Goal: Check status

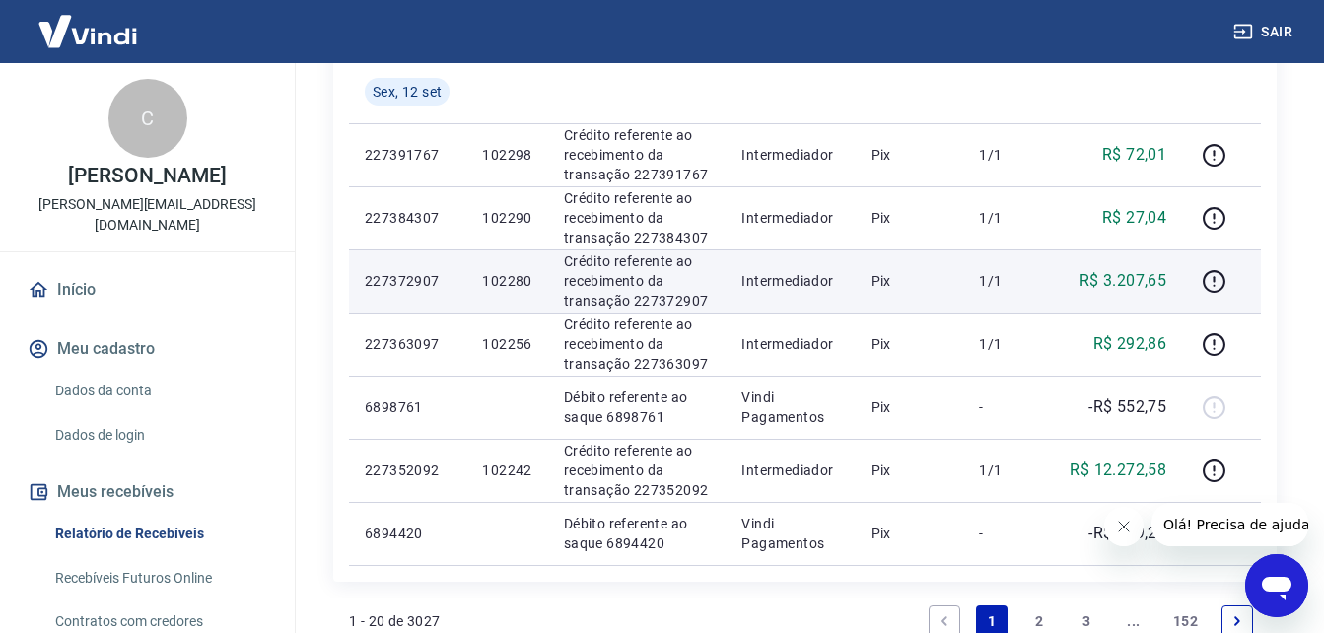
scroll to position [1282, 0]
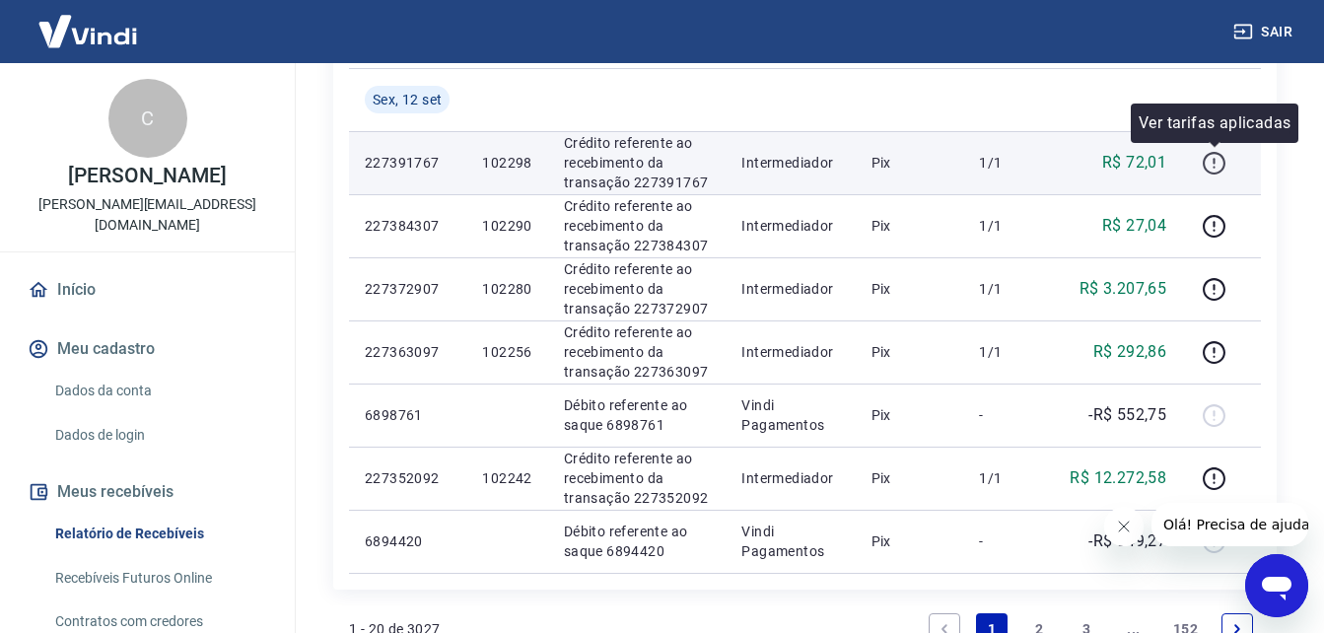
click at [1205, 165] on icon "button" at bounding box center [1214, 163] width 23 height 23
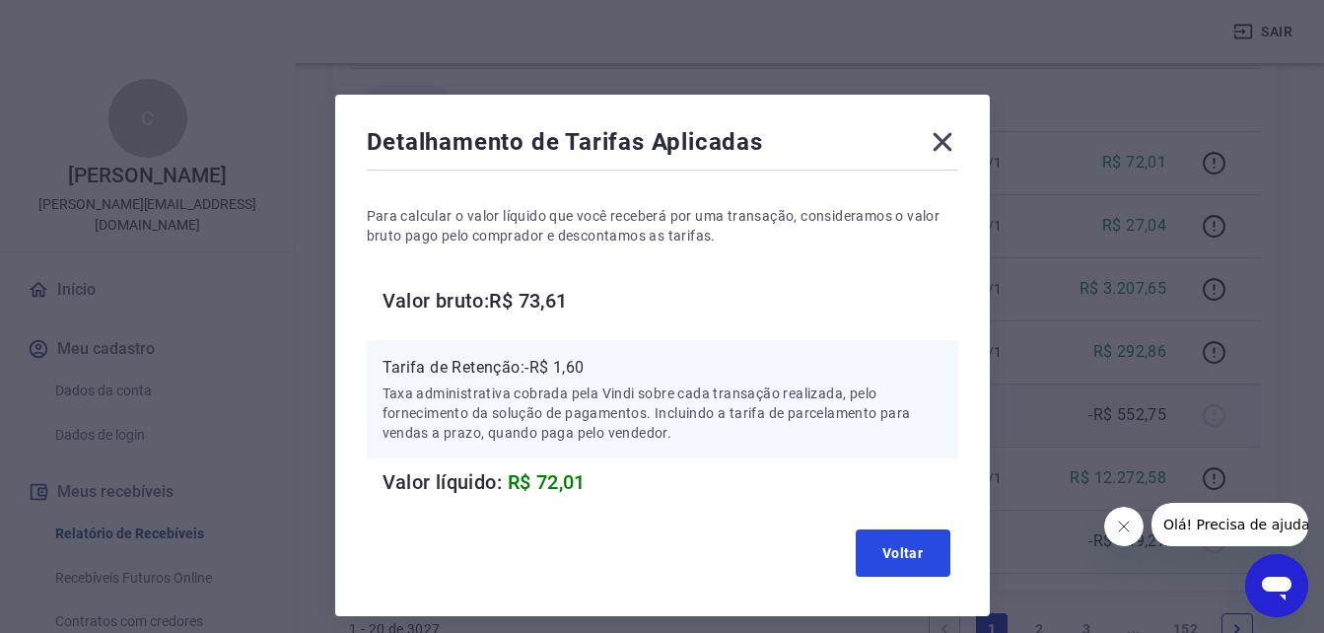
drag, startPoint x: 893, startPoint y: 551, endPoint x: 1057, endPoint y: 439, distance: 198.6
click at [893, 551] on button "Voltar" at bounding box center [903, 552] width 95 height 47
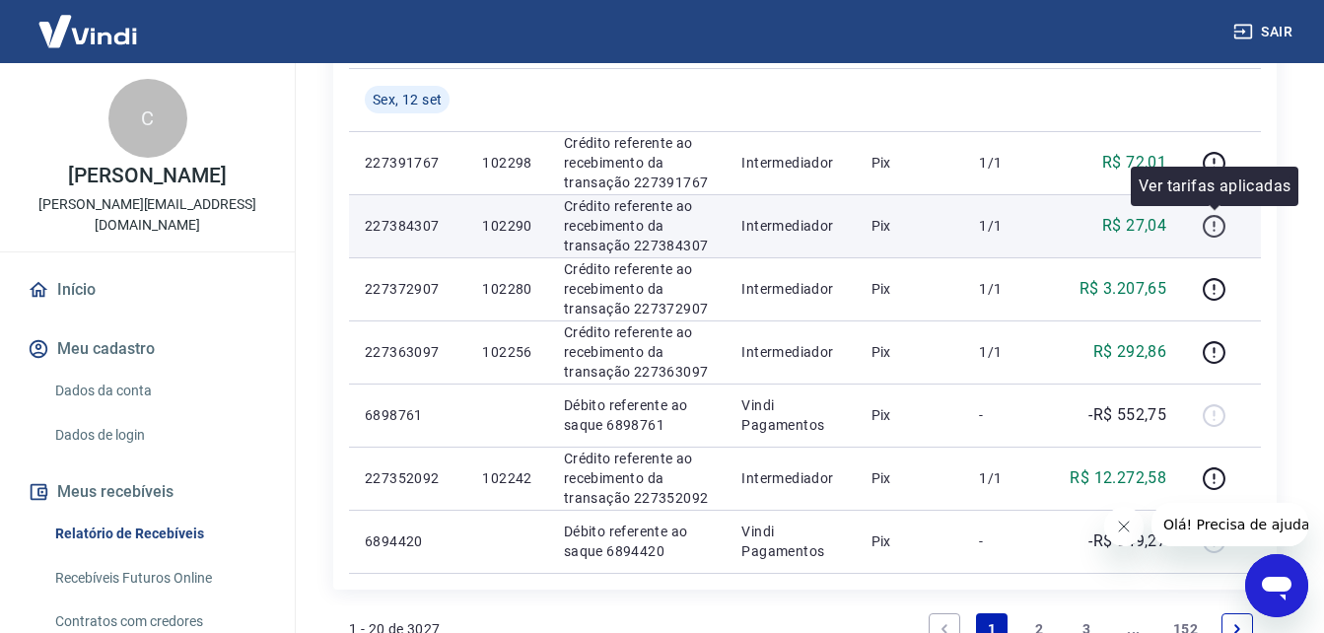
click at [1218, 227] on icon "button" at bounding box center [1214, 226] width 25 height 25
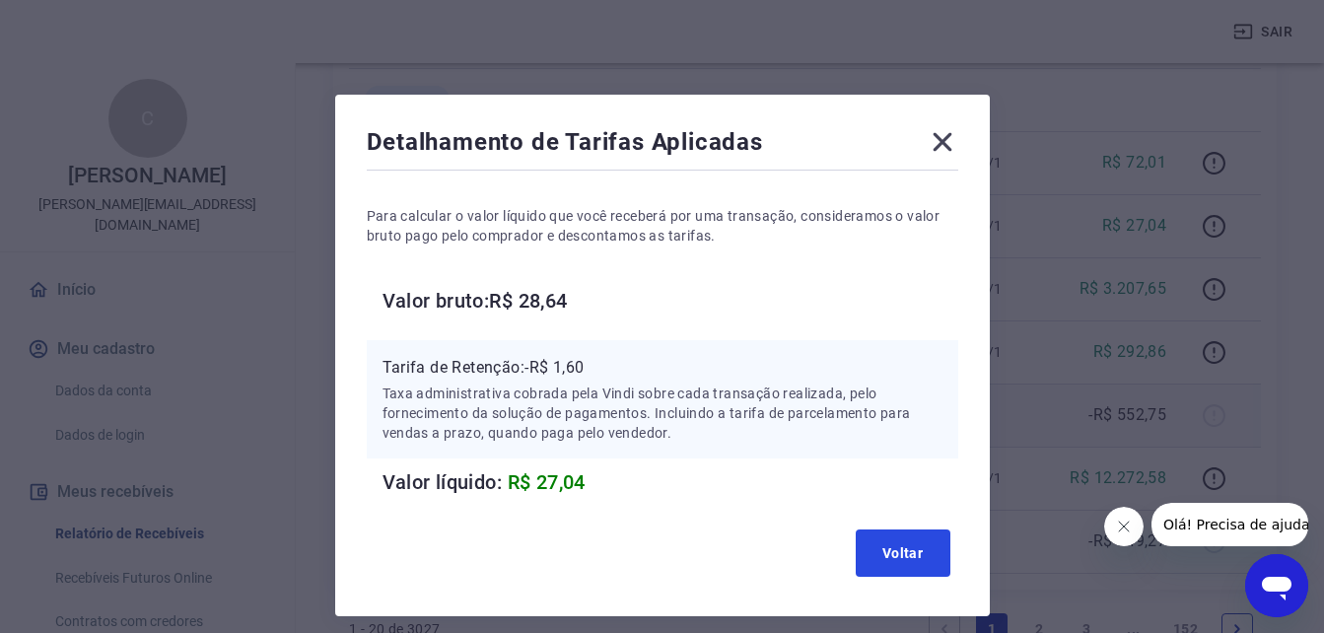
drag, startPoint x: 864, startPoint y: 543, endPoint x: 1104, endPoint y: 442, distance: 261.1
click at [864, 543] on button "Voltar" at bounding box center [903, 552] width 95 height 47
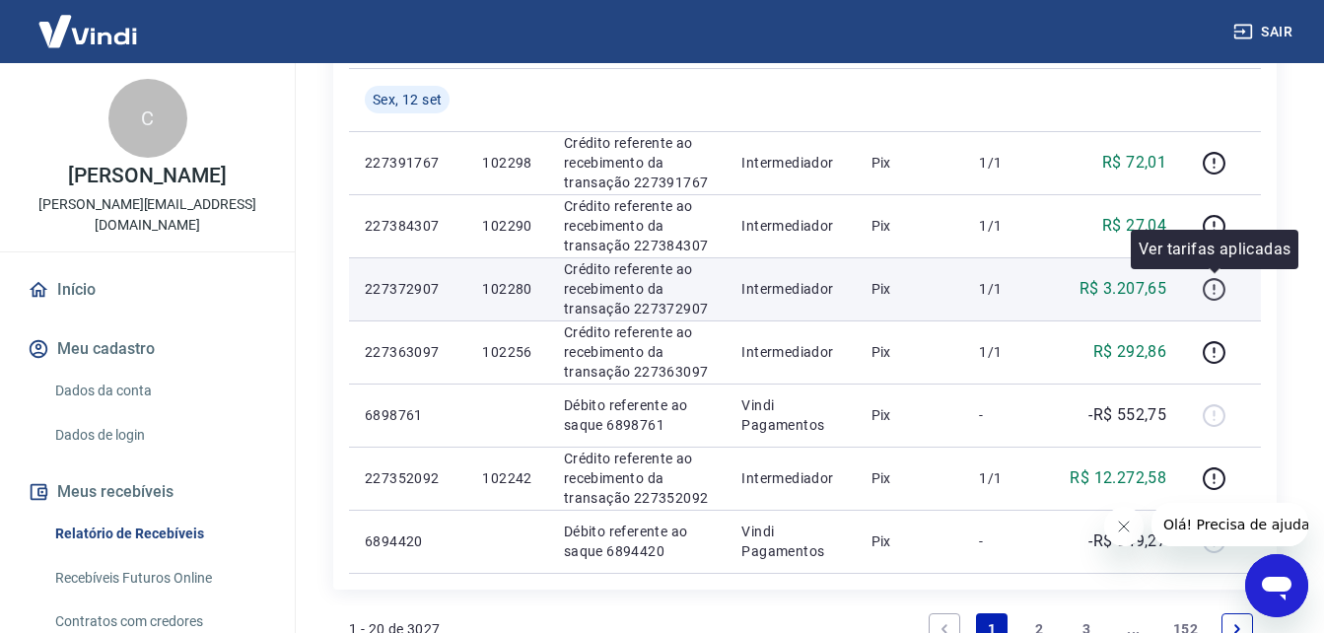
click at [1220, 285] on icon "button" at bounding box center [1214, 289] width 25 height 25
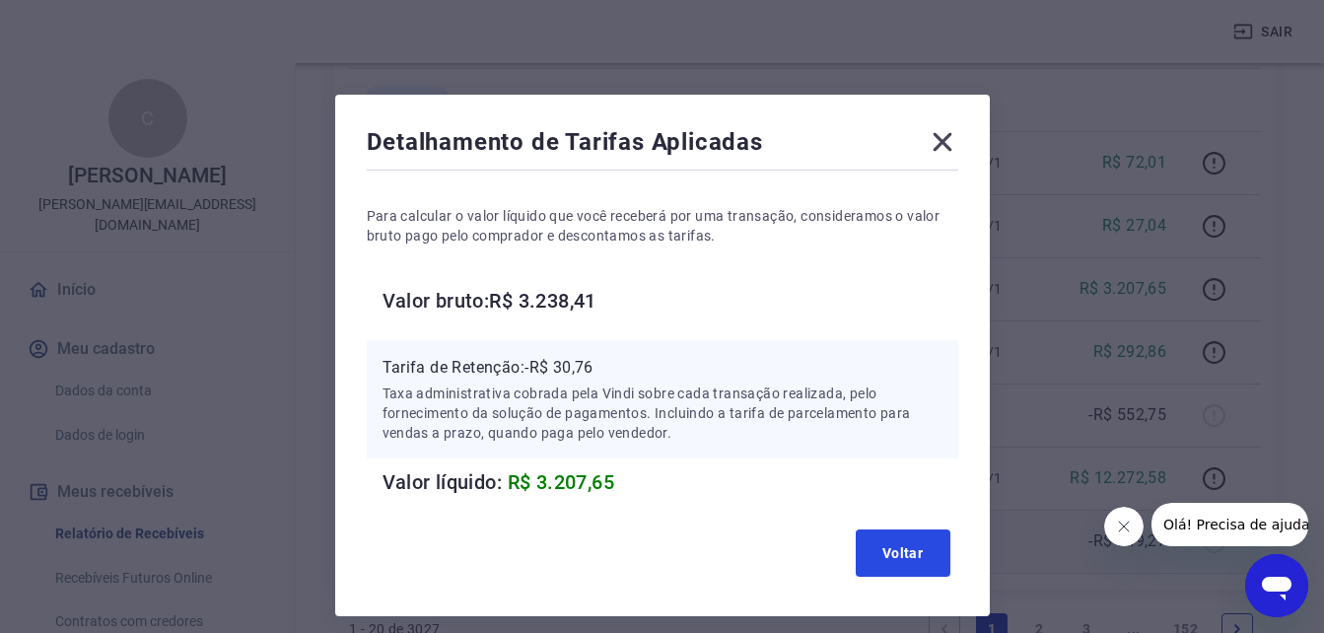
drag, startPoint x: 893, startPoint y: 546, endPoint x: 934, endPoint y: 525, distance: 45.9
click at [893, 546] on button "Voltar" at bounding box center [903, 552] width 95 height 47
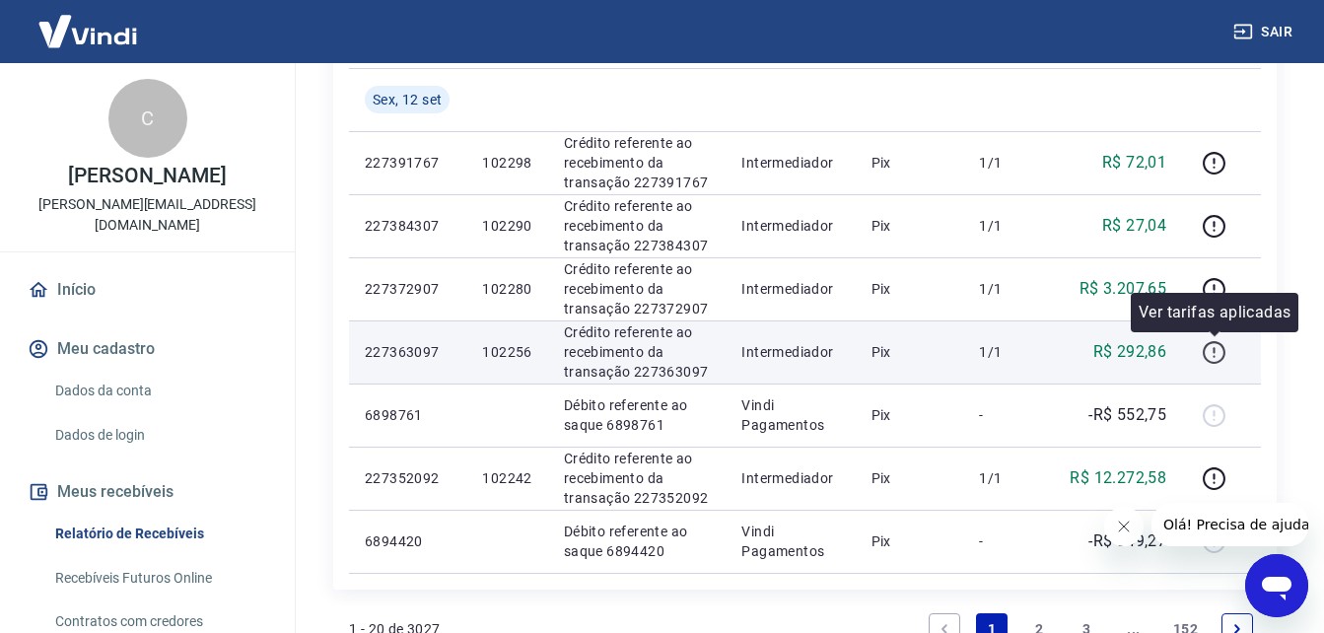
click at [1225, 344] on icon "button" at bounding box center [1214, 352] width 25 height 25
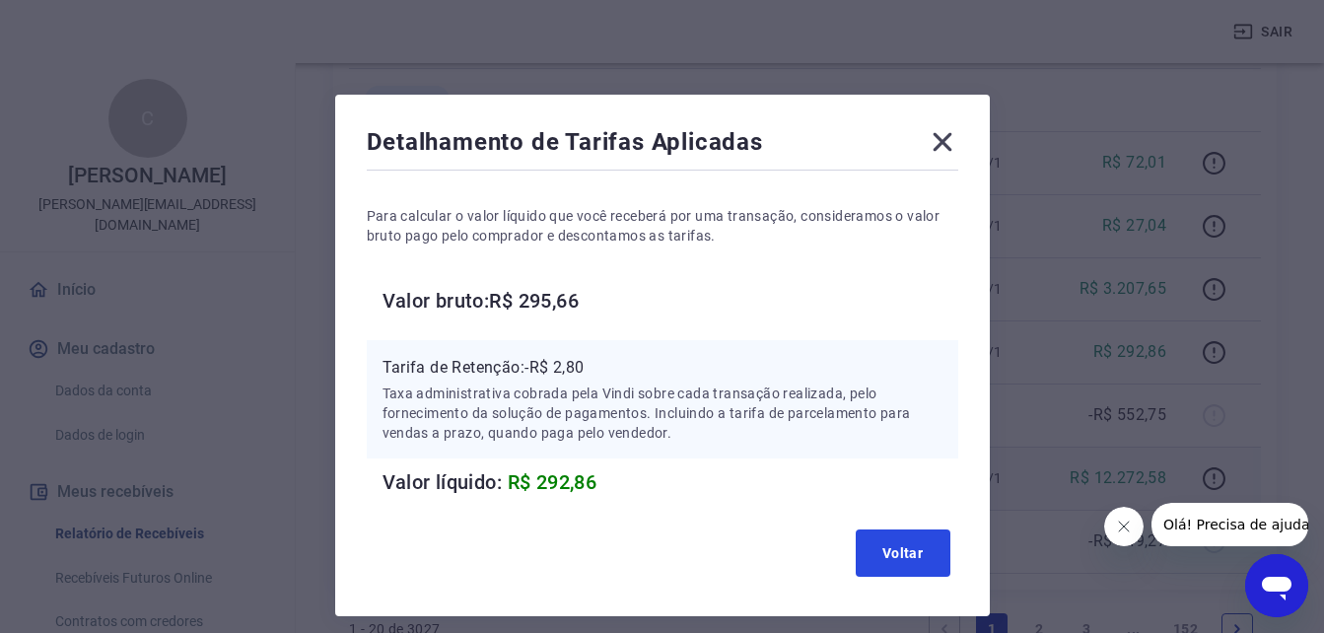
drag, startPoint x: 919, startPoint y: 553, endPoint x: 1040, endPoint y: 481, distance: 141.0
click at [920, 551] on button "Voltar" at bounding box center [903, 552] width 95 height 47
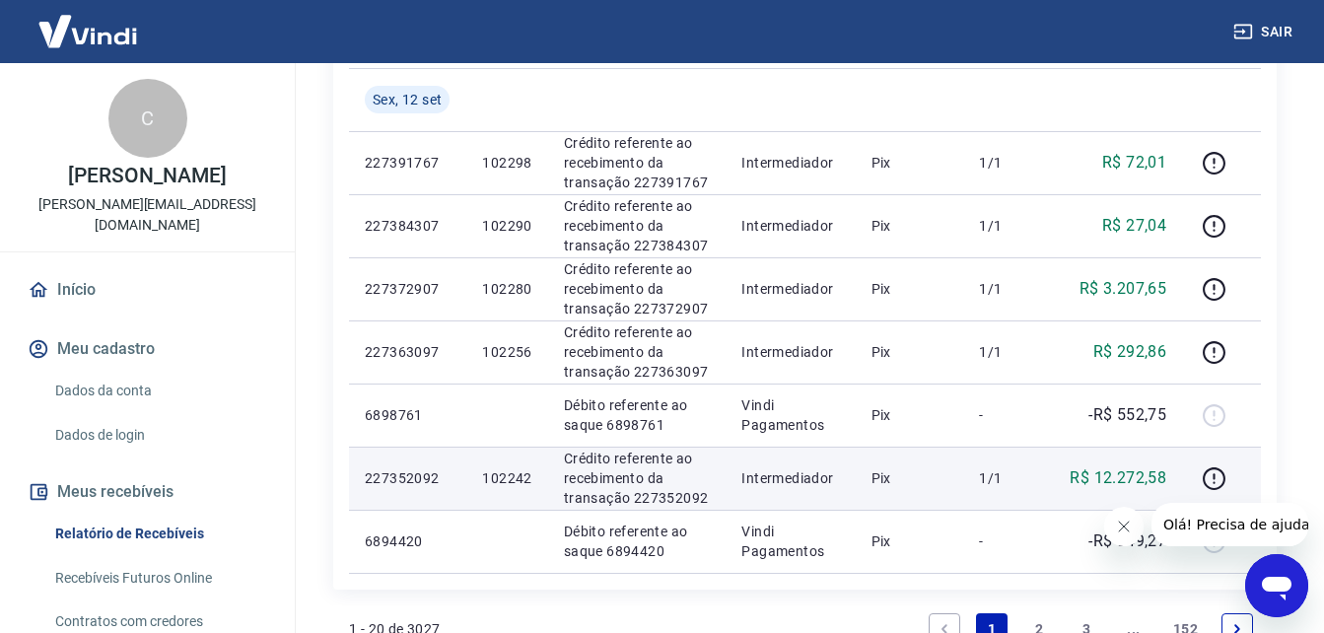
click at [1208, 461] on td at bounding box center [1221, 478] width 79 height 63
click at [1211, 473] on icon "button" at bounding box center [1214, 478] width 25 height 25
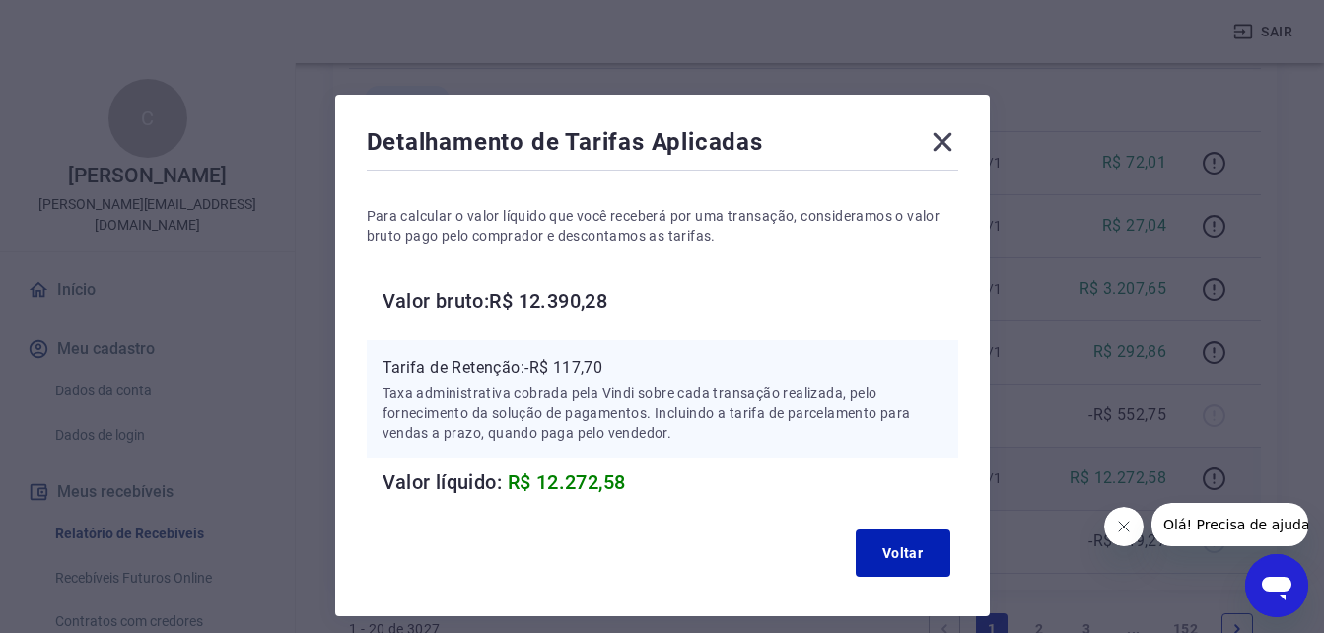
click at [936, 141] on icon at bounding box center [943, 142] width 32 height 32
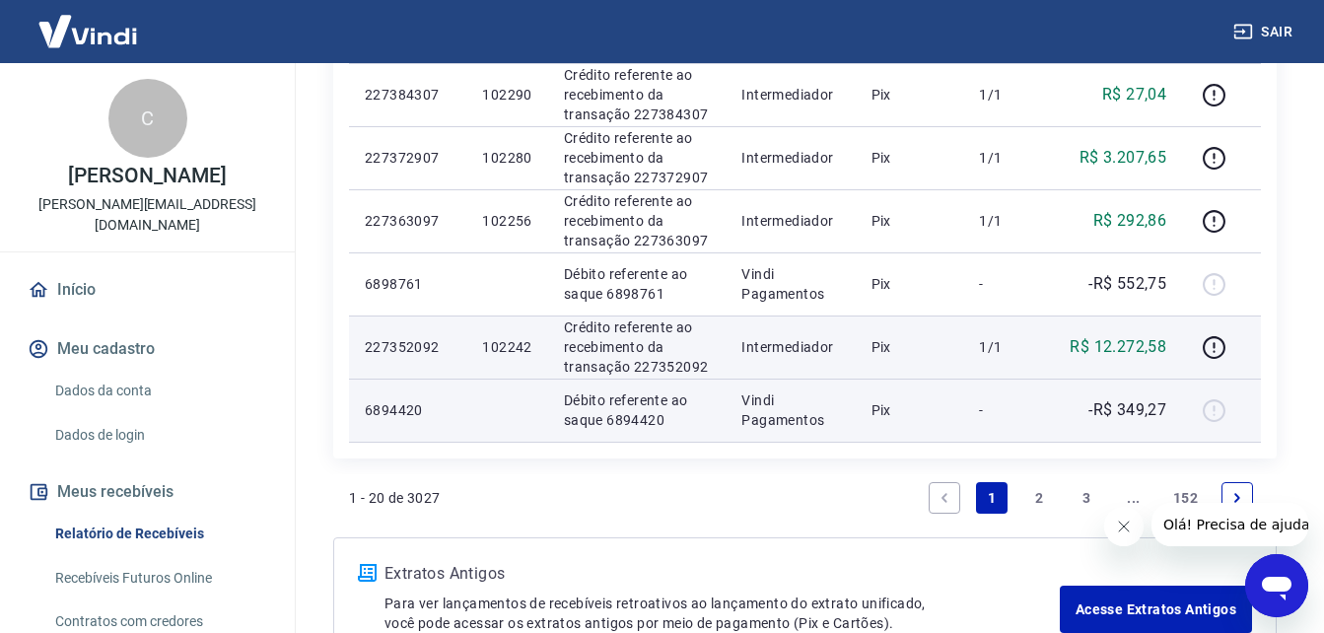
scroll to position [1479, 0]
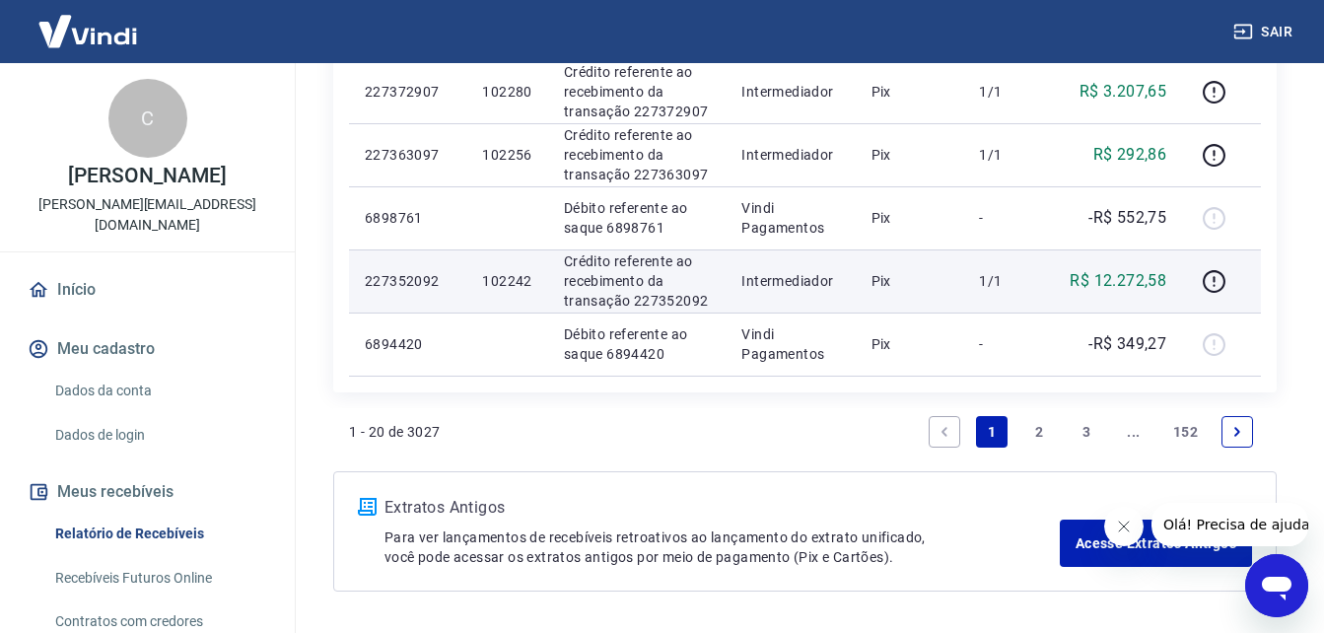
click at [1035, 437] on link "2" at bounding box center [1039, 432] width 32 height 32
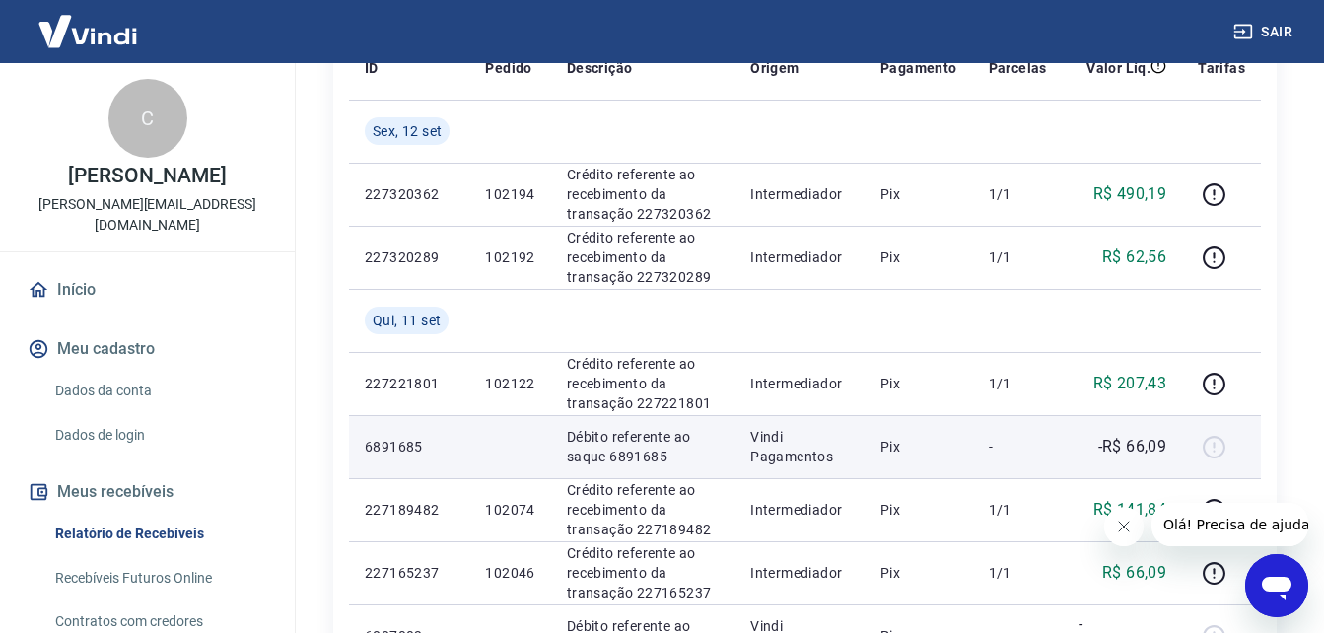
scroll to position [296, 0]
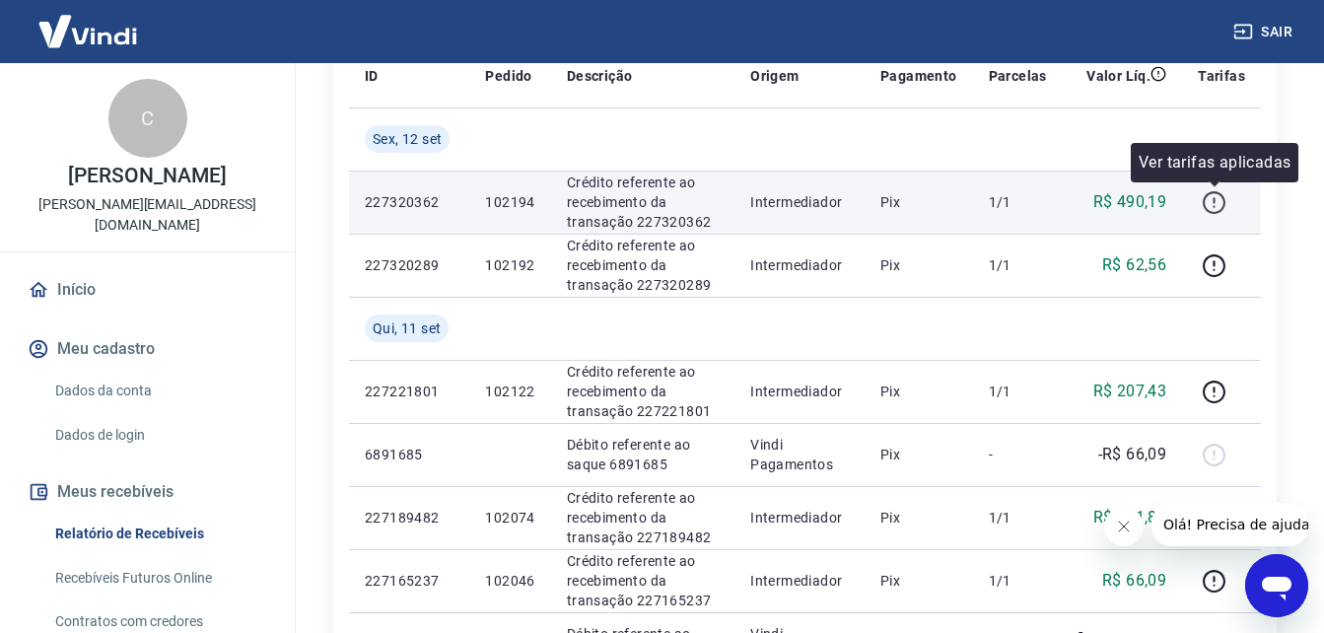
click at [1224, 202] on icon "button" at bounding box center [1214, 202] width 25 height 25
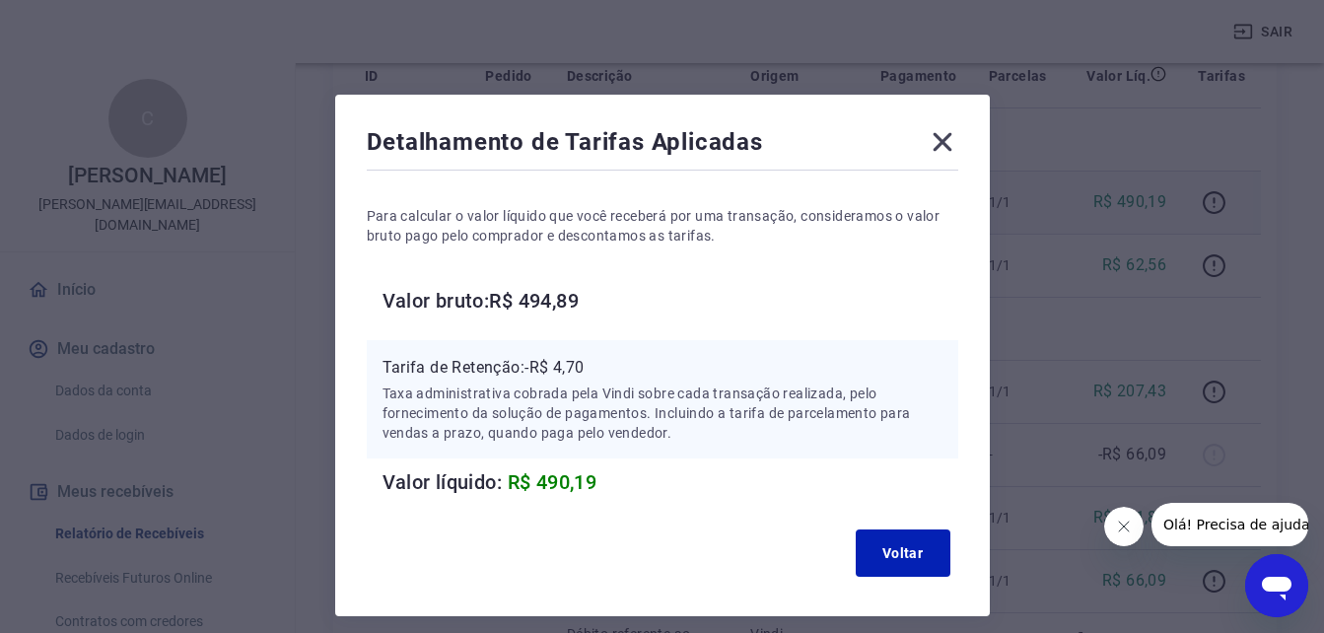
click at [947, 148] on icon at bounding box center [942, 142] width 19 height 19
